Goal: Information Seeking & Learning: Learn about a topic

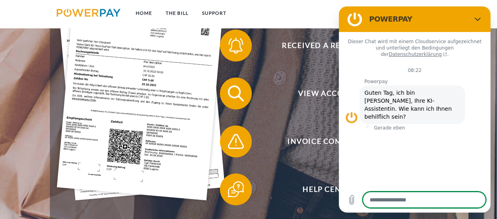
scroll to position [189, 0]
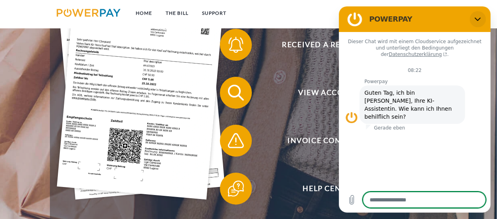
click at [476, 20] on icon "Schließen" at bounding box center [477, 20] width 6 height 4
type textarea "*"
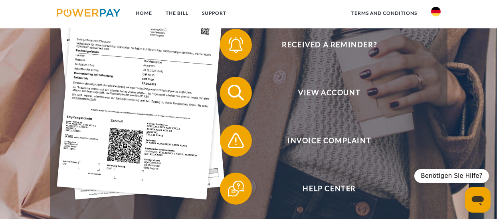
click at [436, 11] on img at bounding box center [436, 12] width 10 height 10
click at [434, 77] on img at bounding box center [436, 79] width 10 height 10
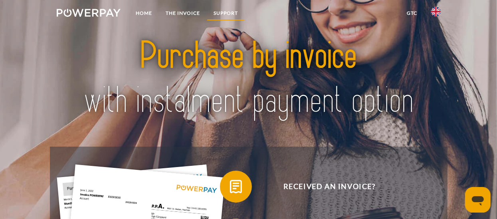
click at [228, 12] on link "Support" at bounding box center [226, 13] width 38 height 14
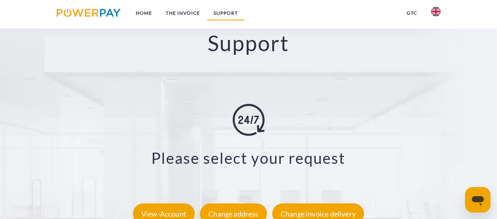
scroll to position [1328, 0]
